Goal: Entertainment & Leisure: Consume media (video, audio)

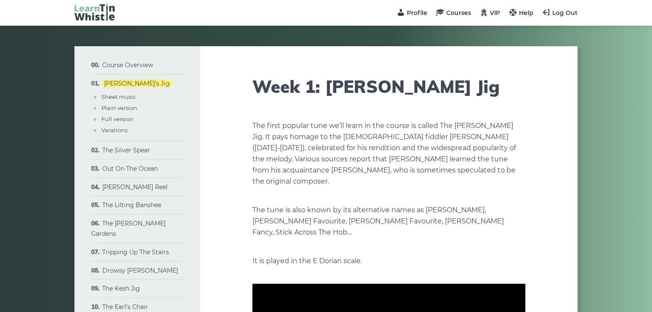
type input "****"
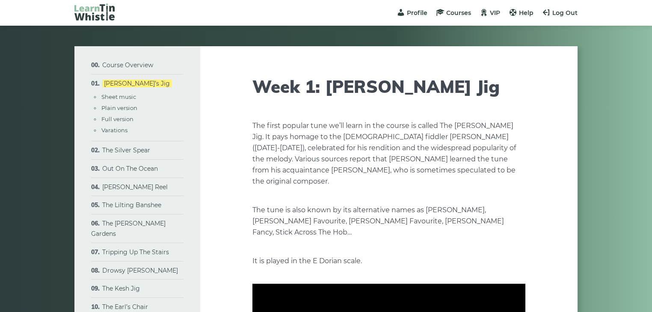
type input "****"
click at [111, 266] on link "Drowsy [PERSON_NAME]" at bounding box center [140, 270] width 76 height 8
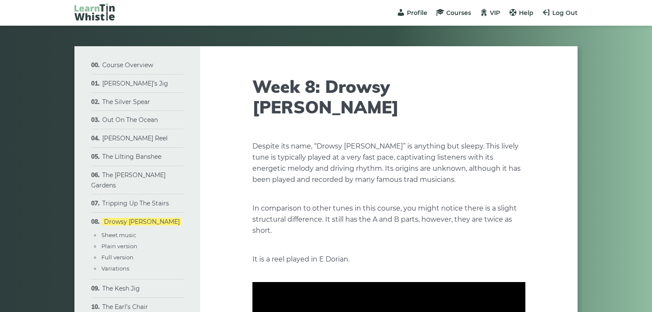
type input "****"
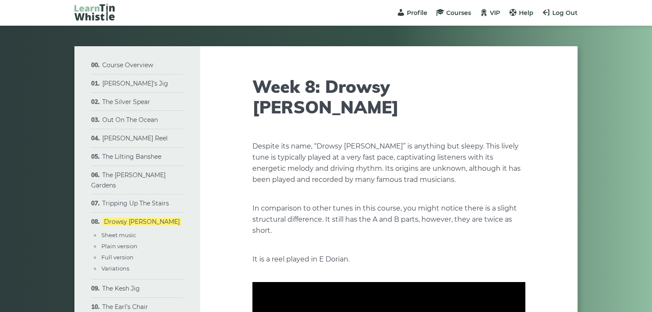
type input "****"
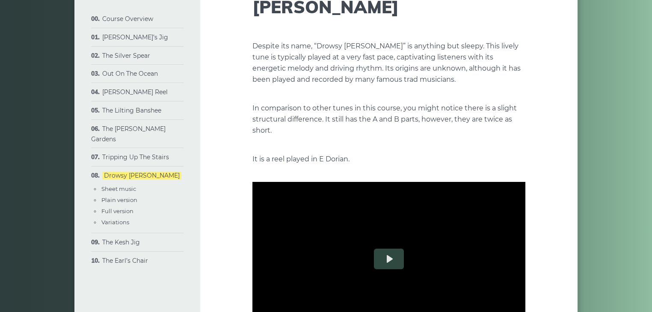
scroll to position [123, 0]
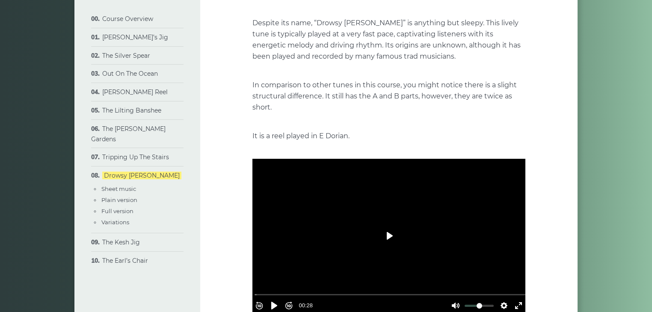
click at [393, 225] on button "Play" at bounding box center [389, 235] width 30 height 21
click at [497, 299] on button "Settings" at bounding box center [504, 306] width 14 height 14
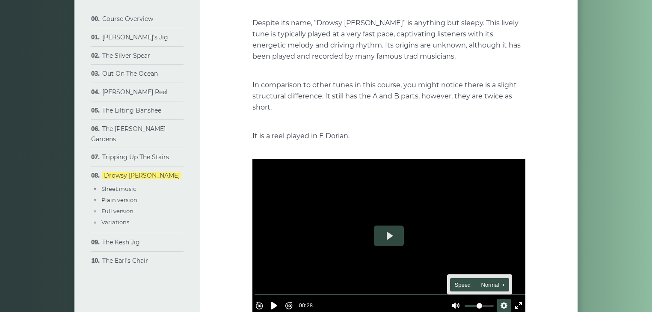
click at [459, 280] on span "Speed Normal" at bounding box center [476, 284] width 42 height 9
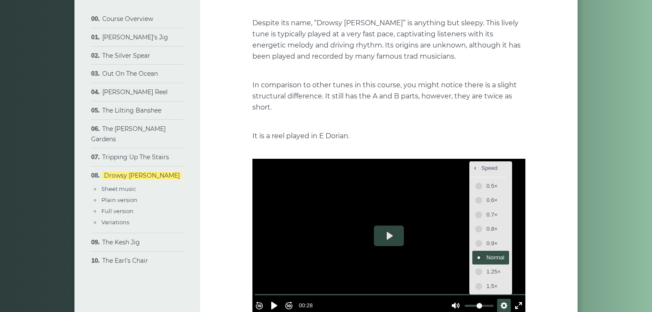
click at [486, 253] on span "Normal" at bounding box center [495, 257] width 18 height 9
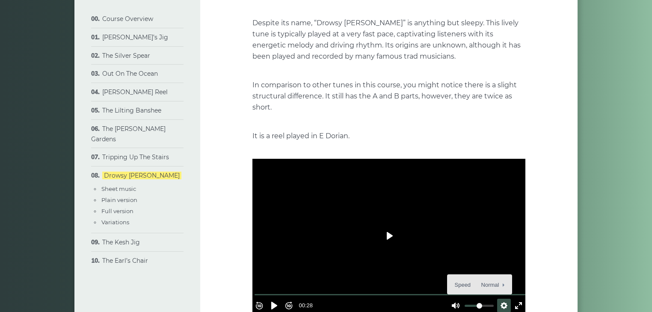
click at [387, 225] on button "Play" at bounding box center [389, 235] width 30 height 21
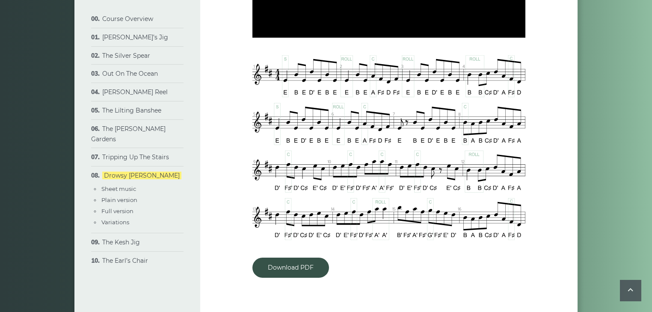
type input "***"
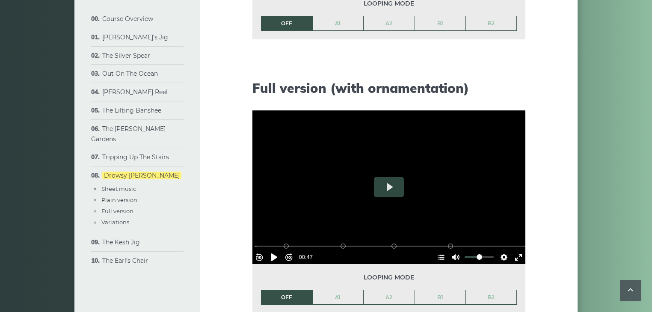
scroll to position [912, 0]
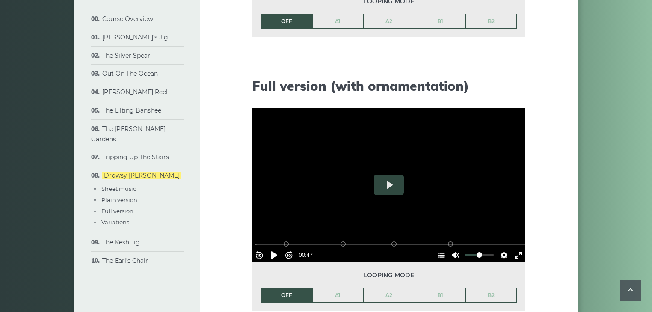
click at [303, 234] on div "Rewind 10s Pause Play Forward 10s % buffered 00:08 B2 (Bars 13-16) B1 (Bars 9-1…" at bounding box center [388, 243] width 273 height 37
click at [292, 287] on li "OFF" at bounding box center [286, 294] width 51 height 15
click at [287, 287] on li "OFF" at bounding box center [286, 294] width 51 height 15
click at [281, 287] on li "OFF" at bounding box center [286, 294] width 51 height 15
click at [290, 287] on li "OFF" at bounding box center [286, 294] width 51 height 15
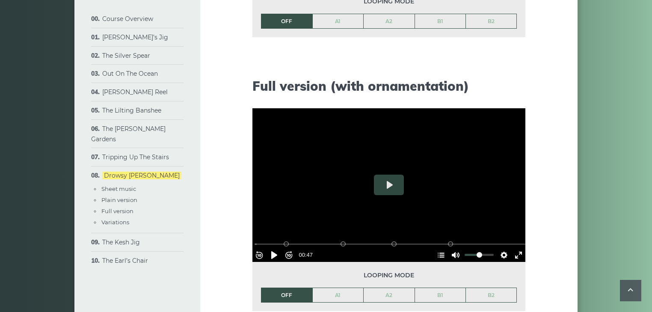
click at [290, 287] on li "OFF" at bounding box center [286, 294] width 51 height 15
click at [295, 240] on input "Seek" at bounding box center [391, 244] width 272 height 8
click at [278, 287] on li "OFF" at bounding box center [286, 294] width 51 height 15
click at [282, 287] on li "OFF" at bounding box center [286, 294] width 51 height 15
click at [262, 248] on button "Rewind 10s" at bounding box center [259, 255] width 14 height 14
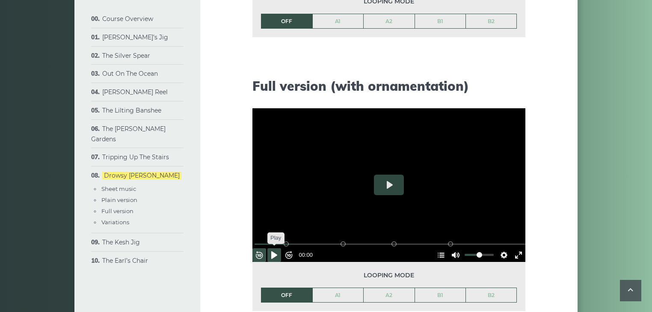
click at [278, 248] on button "Pause Play" at bounding box center [274, 255] width 14 height 14
click at [393, 175] on button "Play" at bounding box center [389, 185] width 30 height 21
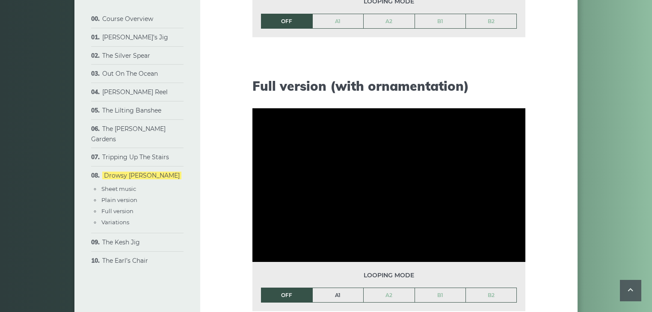
click at [332, 288] on link "A1" at bounding box center [338, 295] width 51 height 15
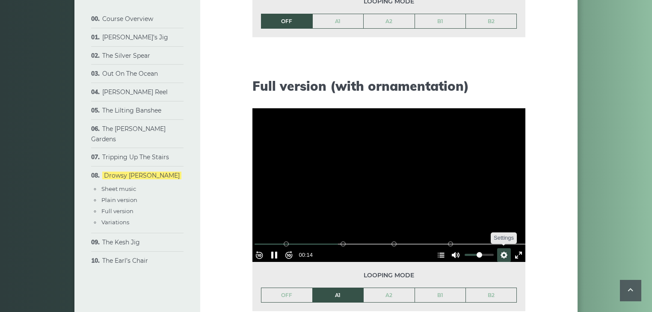
click at [498, 248] on button "Settings" at bounding box center [504, 255] width 14 height 14
click at [467, 229] on span "Speed Normal" at bounding box center [476, 233] width 42 height 9
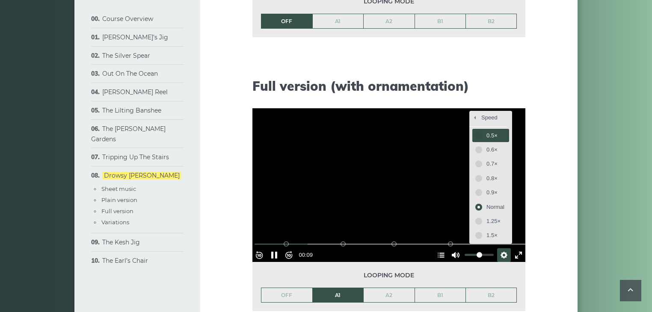
click at [490, 131] on span "0.5×" at bounding box center [495, 135] width 18 height 9
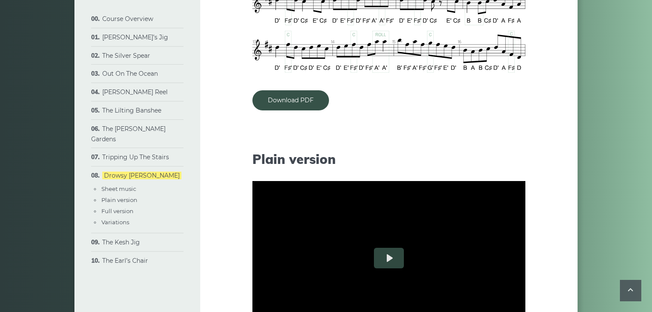
scroll to position [538, 0]
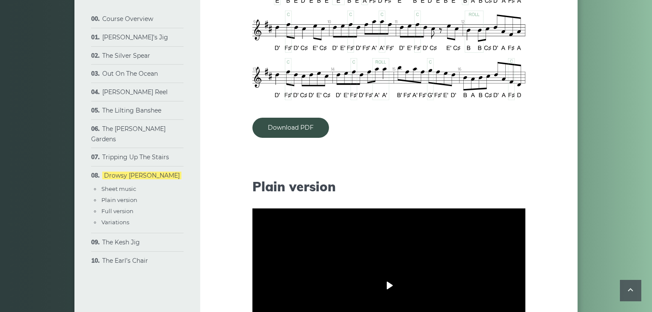
click at [383, 275] on button "Play" at bounding box center [389, 285] width 30 height 21
type input "*****"
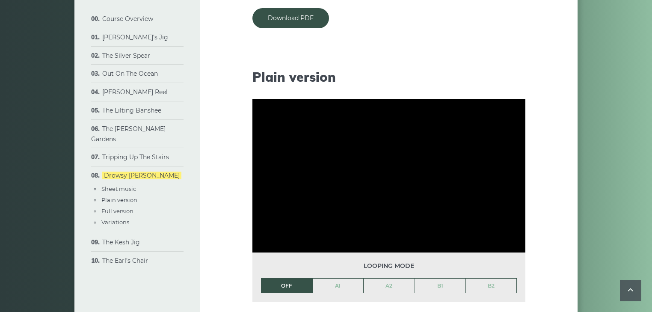
scroll to position [647, 0]
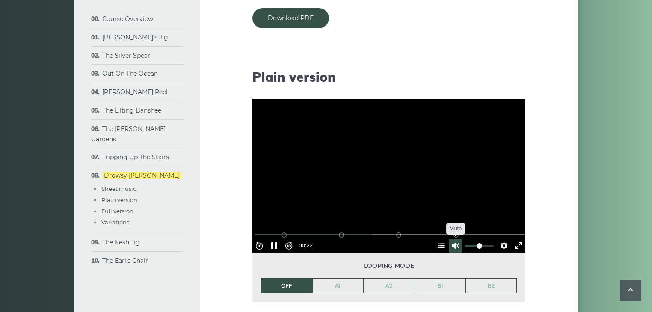
type input "*****"
click at [452, 239] on button "Unmute Mute" at bounding box center [456, 246] width 14 height 14
type input "*"
click at [502, 239] on button "Settings" at bounding box center [504, 246] width 14 height 14
click at [465, 220] on span "Speed Normal" at bounding box center [476, 224] width 42 height 9
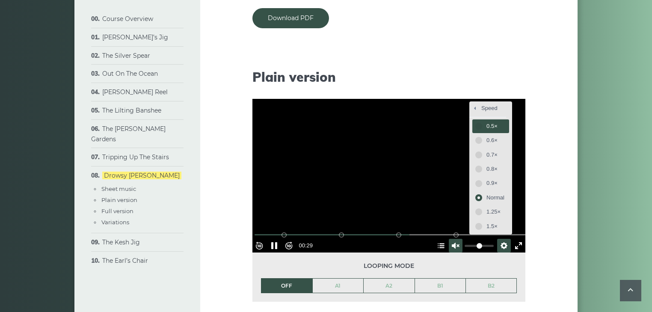
click at [491, 121] on span "0.5×" at bounding box center [495, 125] width 18 height 9
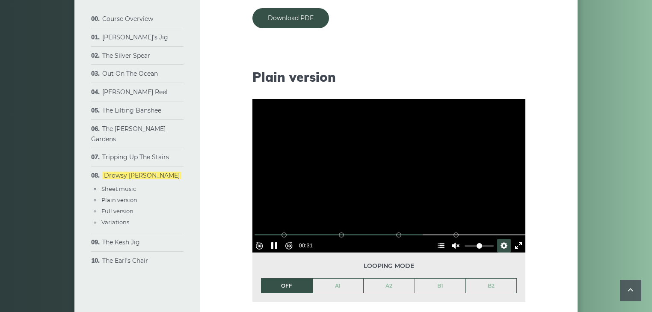
click at [315, 241] on div "00:31" at bounding box center [306, 245] width 18 height 9
drag, startPoint x: 324, startPoint y: 223, endPoint x: 391, endPoint y: 224, distance: 67.2
click at [324, 223] on div "Rewind 10s Pause Play Forward 10s % buffered 00:09 B2 (Bars 13-16) B1 (Bars 9-1…" at bounding box center [388, 234] width 273 height 37
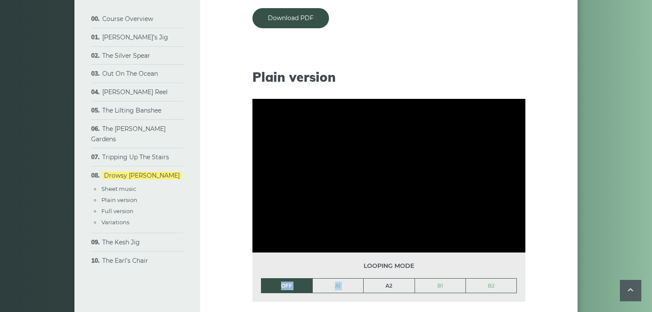
drag, startPoint x: 469, startPoint y: 242, endPoint x: 368, endPoint y: 260, distance: 103.0
click at [368, 260] on div "Looping mode OFF A1 A2 B1 B2" at bounding box center [388, 276] width 273 height 49
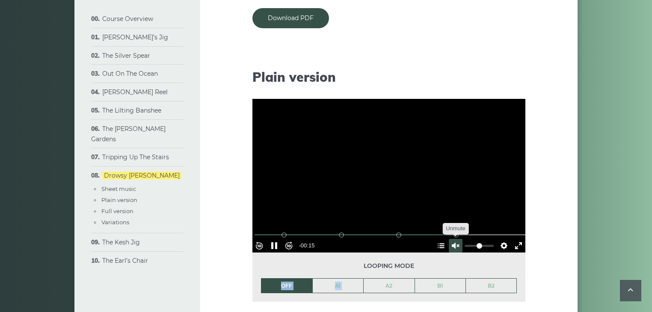
type input "*****"
click at [452, 239] on button "Unmute Mute" at bounding box center [456, 246] width 14 height 14
type input "****"
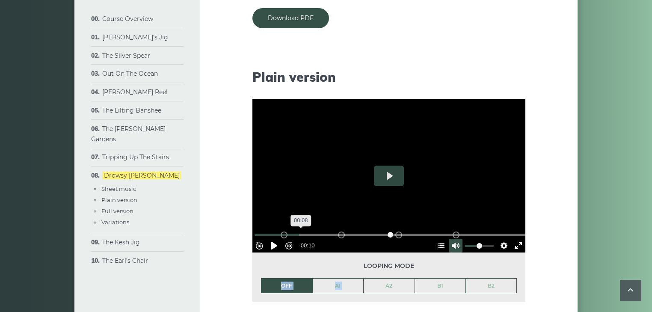
click at [304, 231] on input "Seek" at bounding box center [391, 235] width 272 height 8
click at [307, 231] on input "Seek" at bounding box center [391, 235] width 272 height 8
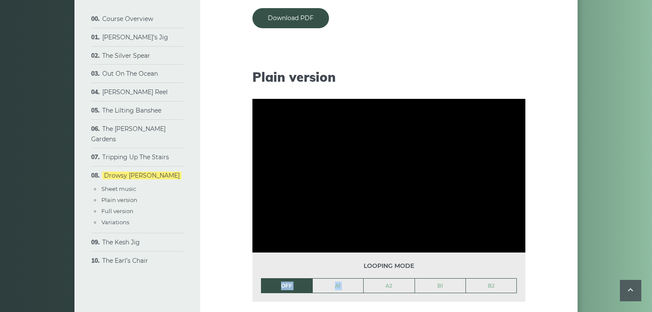
click at [292, 278] on li "OFF" at bounding box center [286, 285] width 51 height 15
click at [282, 278] on li "OFF" at bounding box center [286, 285] width 51 height 15
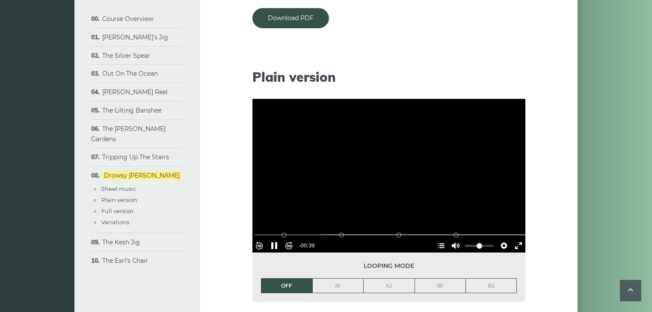
click at [313, 241] on div "-00:39" at bounding box center [307, 245] width 20 height 9
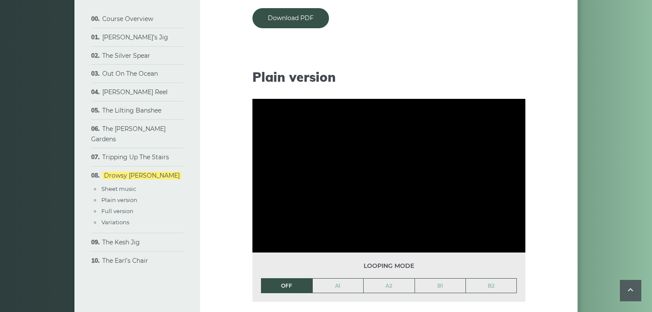
type input "*****"
